Goal: Check status: Check status

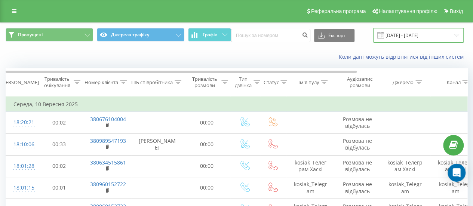
click at [406, 37] on input "[DATE] - [DATE]" at bounding box center [418, 35] width 90 height 15
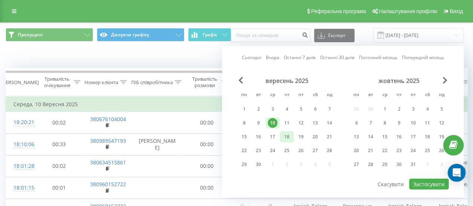
click at [288, 138] on div "18" at bounding box center [287, 137] width 10 height 10
drag, startPoint x: 297, startPoint y: 135, endPoint x: 311, endPoint y: 131, distance: 14.7
click at [297, 135] on div "19" at bounding box center [301, 137] width 10 height 10
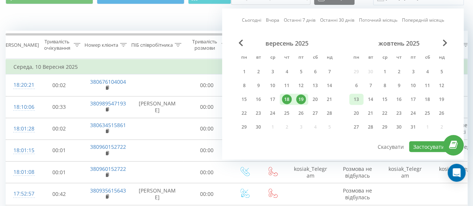
scroll to position [149, 0]
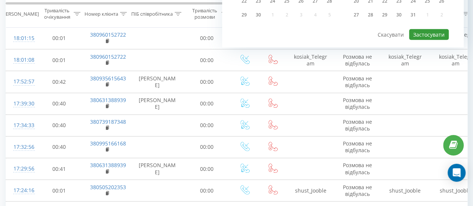
click at [425, 33] on button "Застосувати" at bounding box center [429, 34] width 40 height 11
type input "[DATE] - [DATE]"
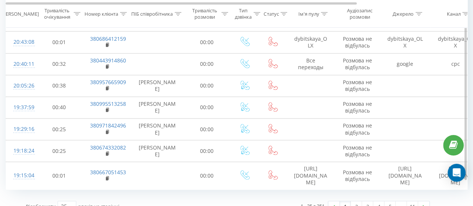
scroll to position [494, 0]
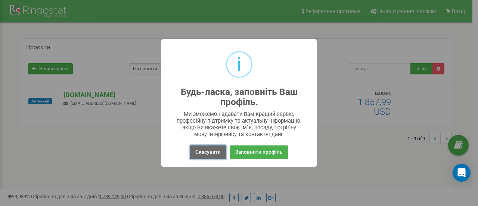
click at [214, 152] on button "Скасувати" at bounding box center [208, 152] width 37 height 14
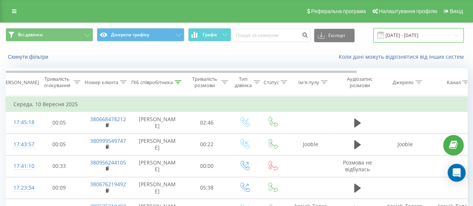
click at [397, 31] on input "[DATE] - [DATE]" at bounding box center [418, 35] width 90 height 15
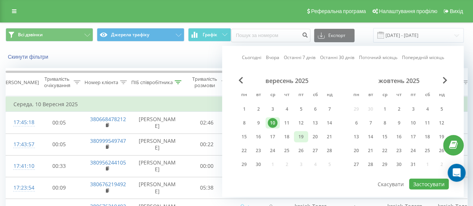
click at [303, 137] on div "19" at bounding box center [301, 137] width 10 height 10
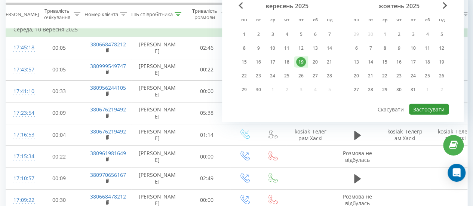
click at [418, 107] on button "Застосувати" at bounding box center [429, 109] width 40 height 11
type input "19.09.2025 - 19.09.2025"
